Goal: Find specific page/section: Find specific page/section

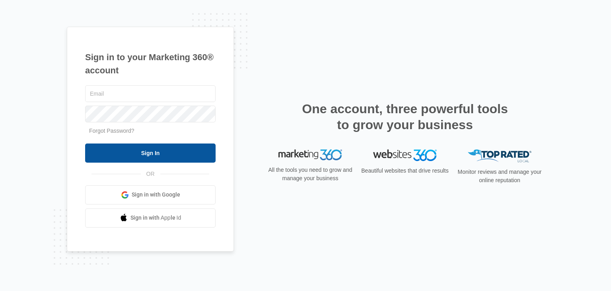
type input "[EMAIL_ADDRESS][DOMAIN_NAME]"
click at [193, 146] on input "Sign In" at bounding box center [150, 152] width 131 height 19
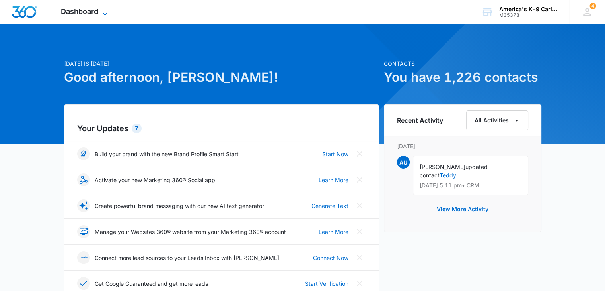
click at [104, 10] on icon at bounding box center [105, 14] width 10 height 10
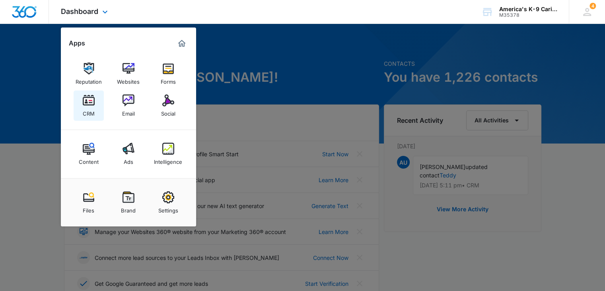
click at [88, 108] on div "CRM" at bounding box center [89, 111] width 12 height 10
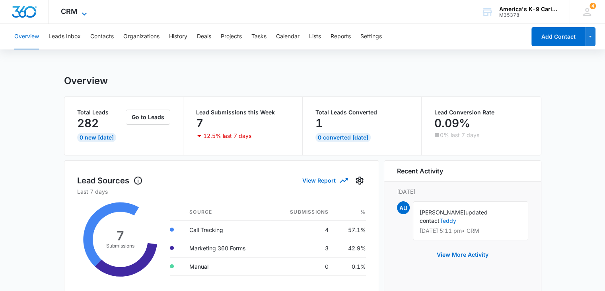
click at [86, 14] on icon at bounding box center [85, 14] width 10 height 10
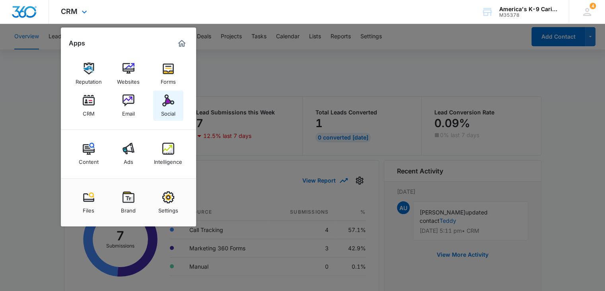
click at [170, 106] on img at bounding box center [168, 100] width 12 height 12
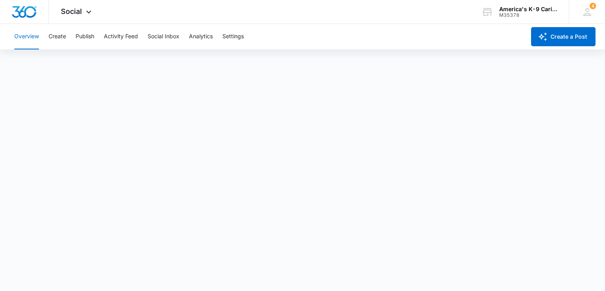
scroll to position [2, 0]
